Goal: Information Seeking & Learning: Learn about a topic

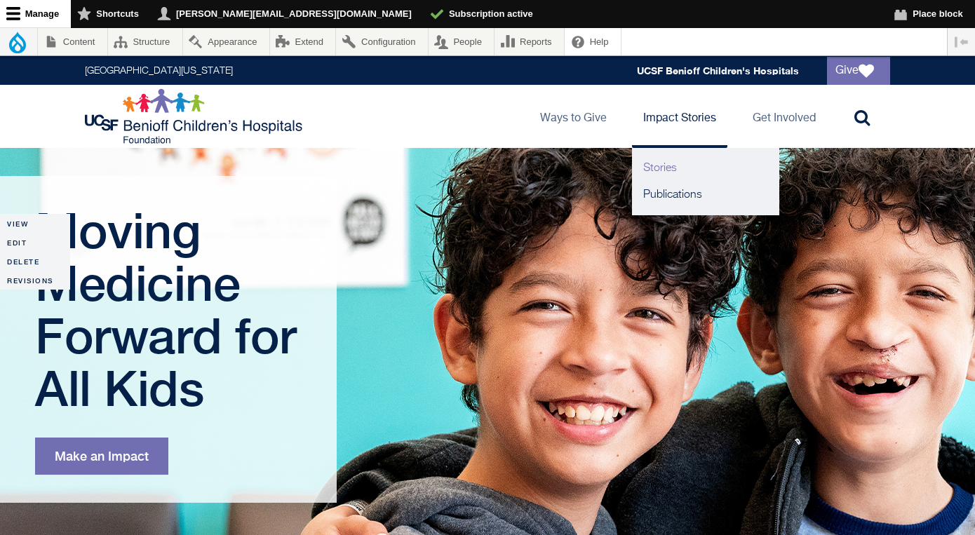
click at [679, 166] on link "Stories" at bounding box center [705, 168] width 147 height 27
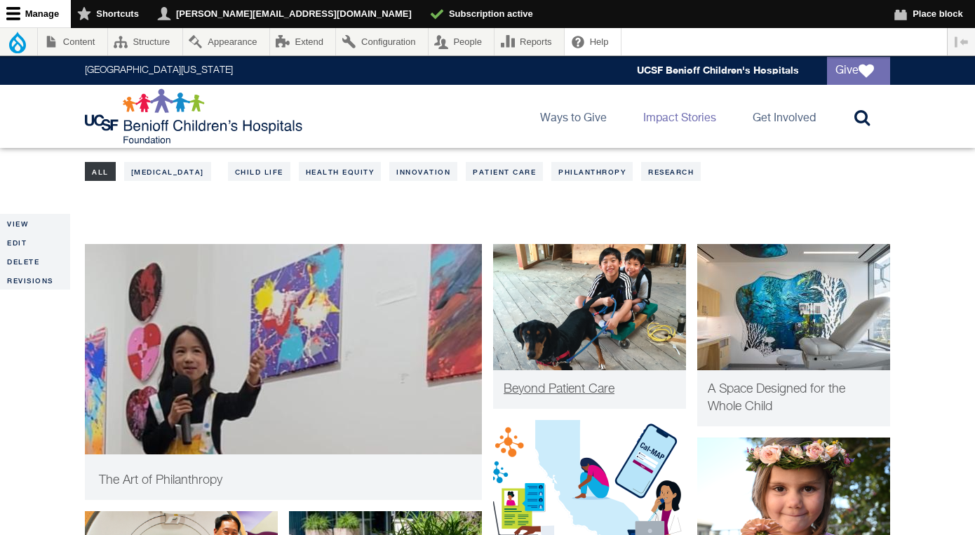
scroll to position [241, 0]
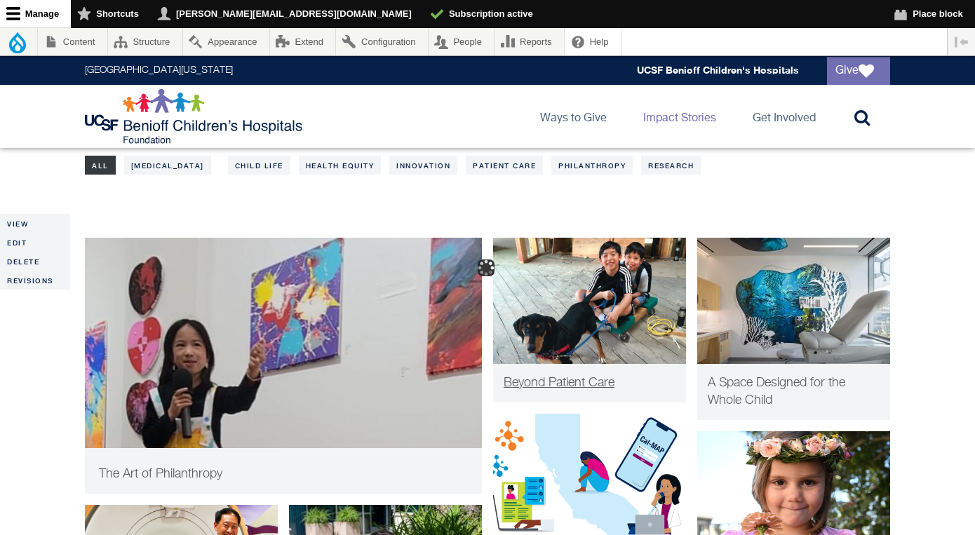
click at [551, 382] on span "Beyond Patient Care" at bounding box center [559, 383] width 111 height 13
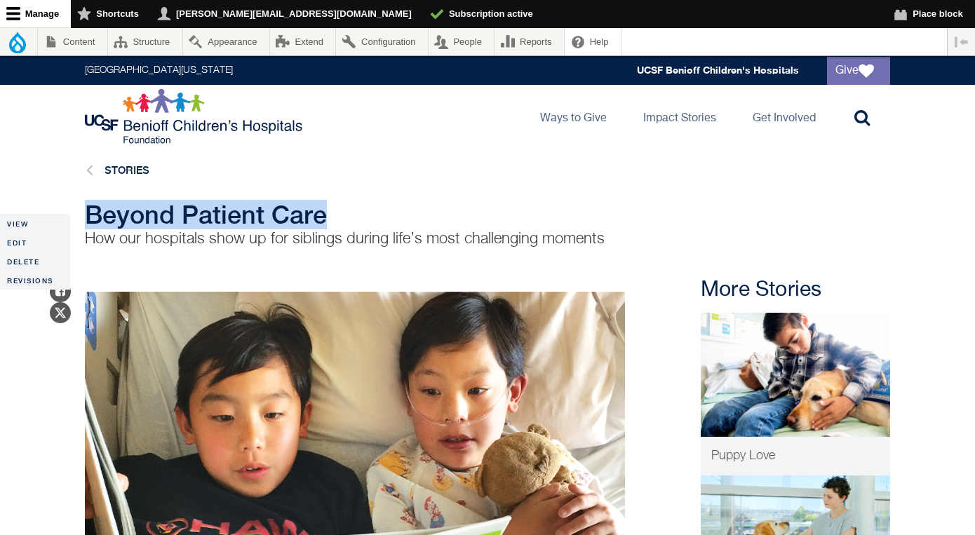
drag, startPoint x: 328, startPoint y: 215, endPoint x: 91, endPoint y: 213, distance: 237.2
click at [91, 213] on h1 "Beyond Patient Care" at bounding box center [355, 215] width 540 height 28
copy span "Beyond Patient Care"
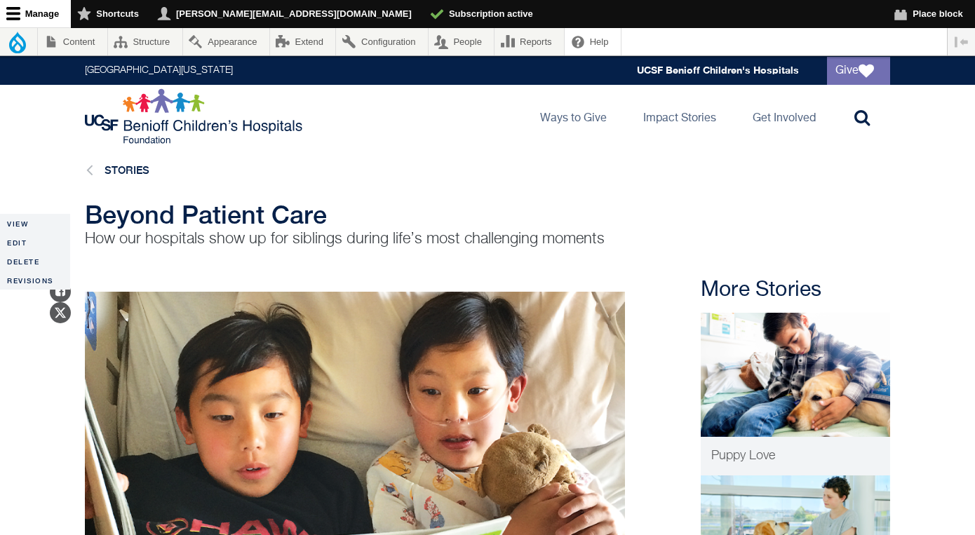
click at [332, 228] on h1 "Beyond Patient Care" at bounding box center [355, 215] width 540 height 28
click at [331, 232] on p "How our hospitals show up for siblings during life’s most challenging moments" at bounding box center [355, 239] width 540 height 21
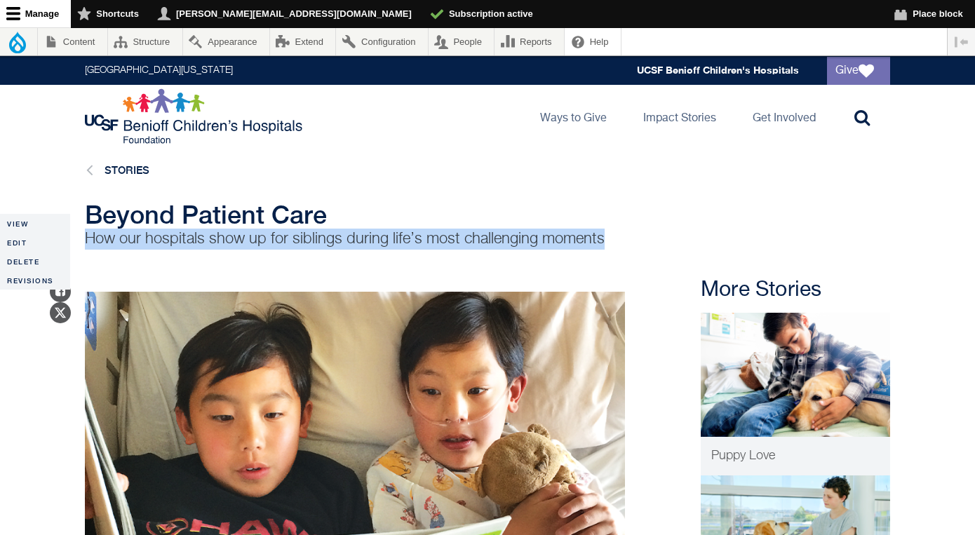
click at [331, 232] on p "How our hospitals show up for siblings during life’s most challenging moments" at bounding box center [355, 239] width 540 height 21
copy main "How our hospitals show up for siblings during life’s most challenging moments"
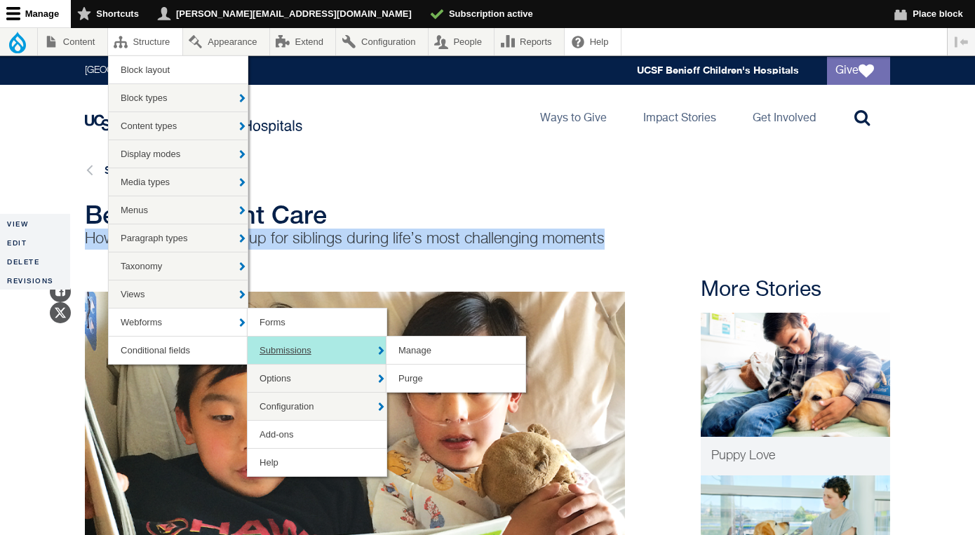
click at [288, 352] on link "Submissions" at bounding box center [317, 350] width 139 height 27
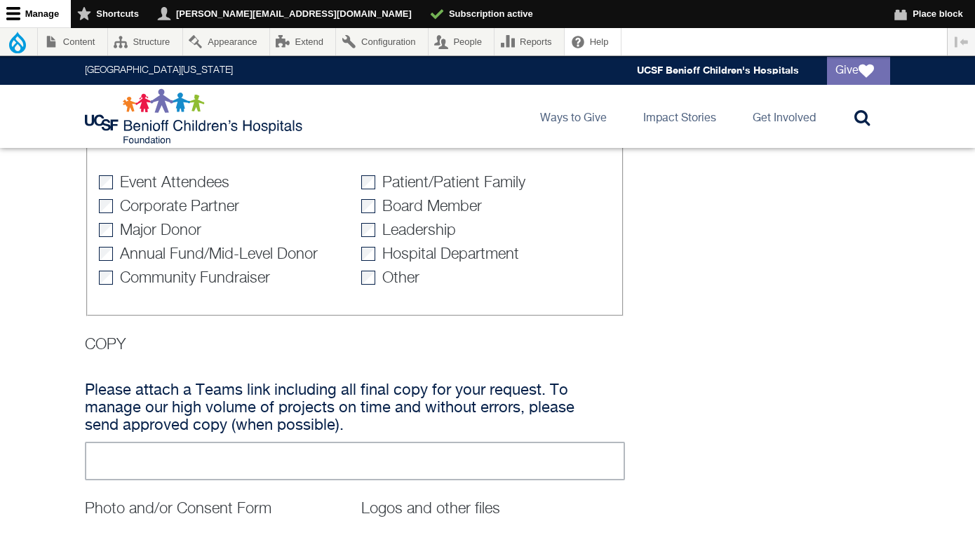
scroll to position [324, 0]
